Goal: Task Accomplishment & Management: Use online tool/utility

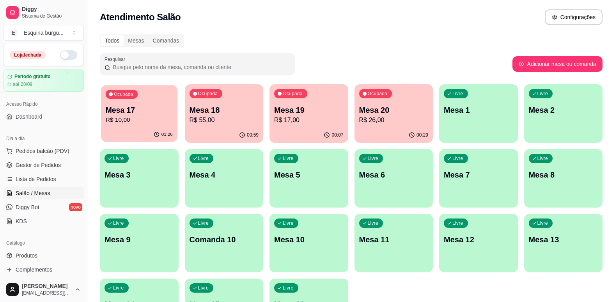
click at [143, 106] on p "Mesa 17" at bounding box center [139, 110] width 67 height 11
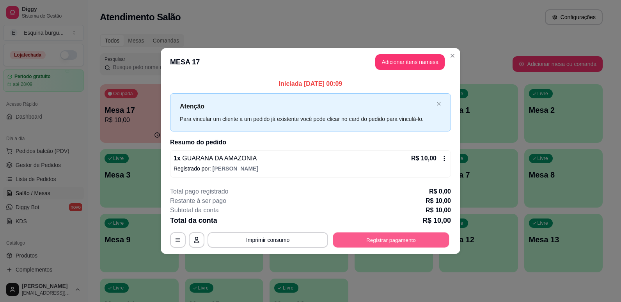
click at [380, 243] on button "Registrar pagamento" at bounding box center [391, 239] width 116 height 15
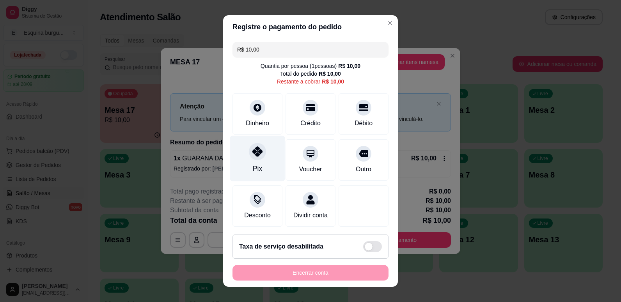
click at [251, 146] on div at bounding box center [257, 151] width 17 height 17
type input "R$ 0,00"
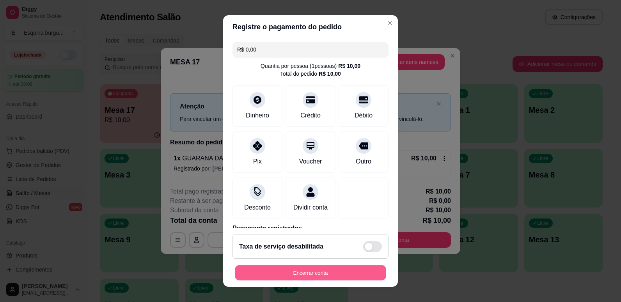
click at [290, 270] on button "Encerrar conta" at bounding box center [310, 272] width 151 height 15
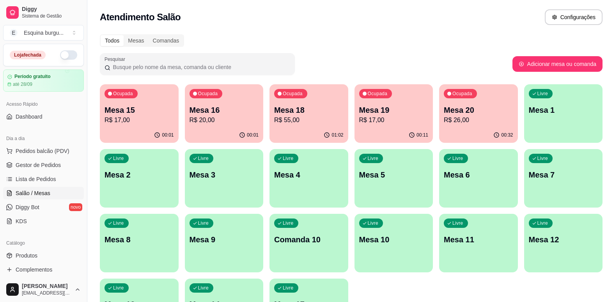
click at [234, 111] on p "Mesa 16" at bounding box center [224, 110] width 69 height 11
click at [338, 114] on p "Mesa 18" at bounding box center [308, 110] width 67 height 11
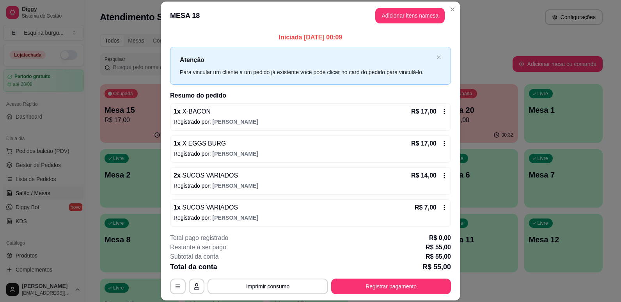
scroll to position [3, 0]
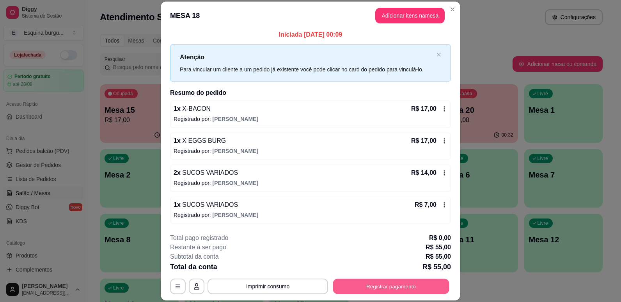
click at [370, 287] on button "Registrar pagamento" at bounding box center [391, 286] width 116 height 15
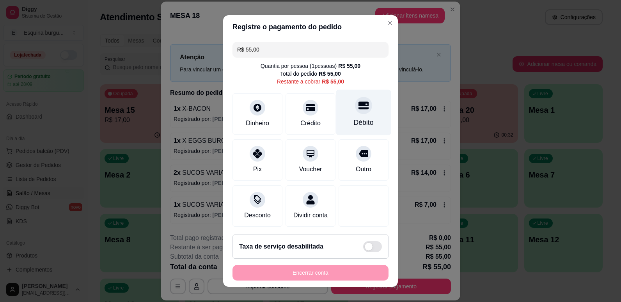
click at [347, 114] on div "Débito" at bounding box center [363, 112] width 55 height 46
type input "R$ 0,00"
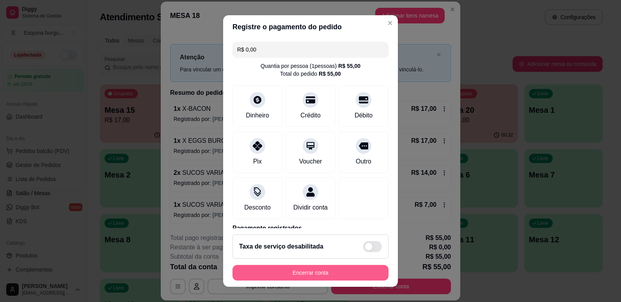
click at [353, 273] on button "Encerrar conta" at bounding box center [310, 273] width 156 height 16
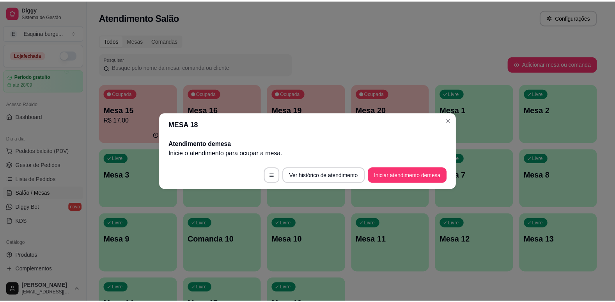
scroll to position [0, 0]
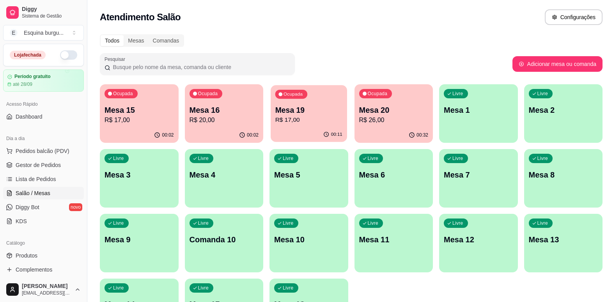
click at [327, 112] on p "Mesa 19" at bounding box center [308, 110] width 67 height 11
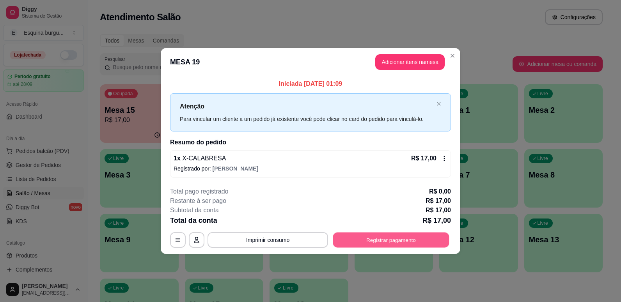
click at [405, 232] on div "**********" at bounding box center [310, 240] width 281 height 16
click at [368, 236] on button "Registrar pagamento" at bounding box center [391, 239] width 116 height 15
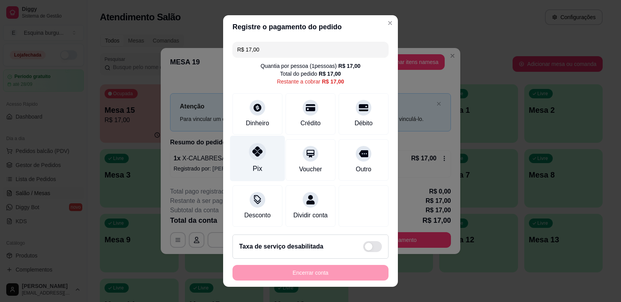
click at [253, 169] on div "Pix" at bounding box center [257, 168] width 9 height 10
type input "R$ 0,00"
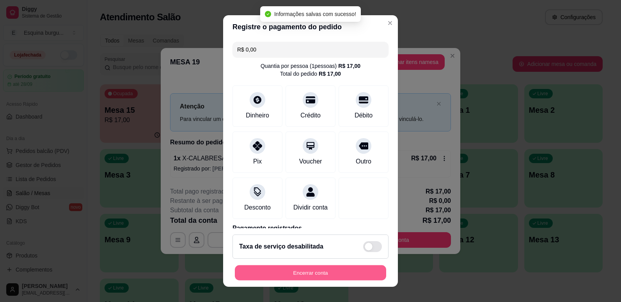
click at [280, 272] on button "Encerrar conta" at bounding box center [310, 272] width 151 height 15
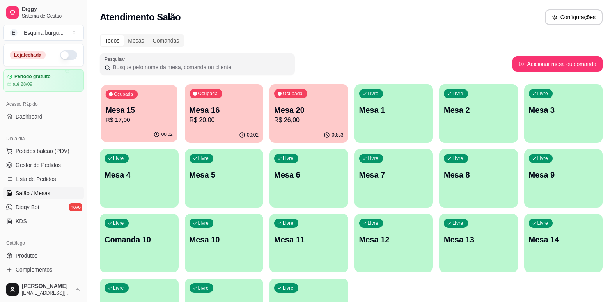
click at [155, 98] on div "Ocupada Mesa 15 R$ 17,00" at bounding box center [139, 106] width 76 height 42
